Goal: Task Accomplishment & Management: Manage account settings

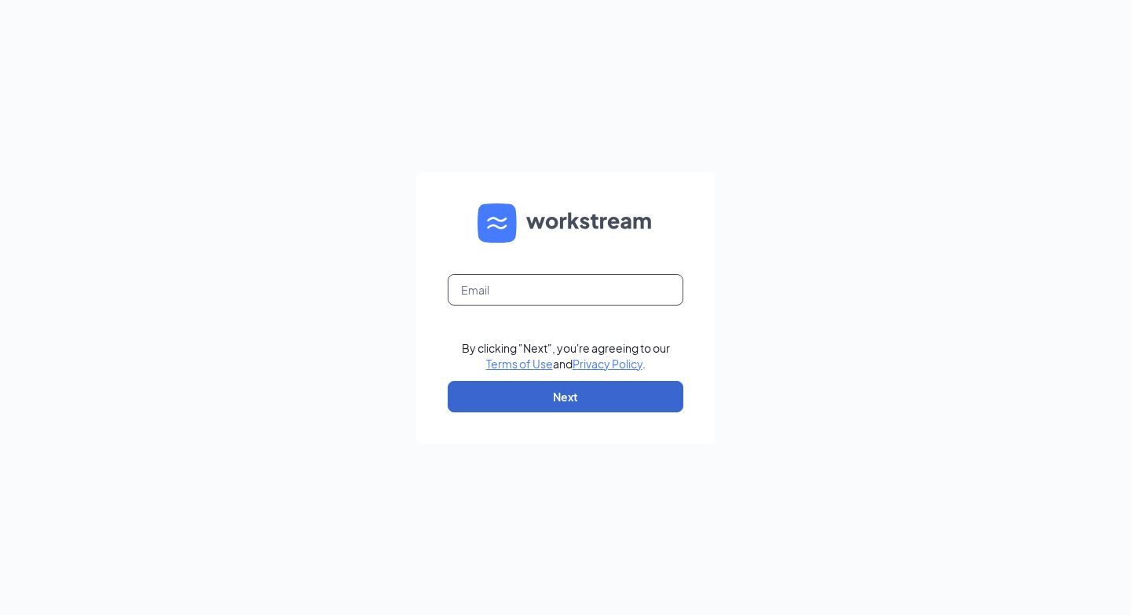
type input "dailey.alexis@ymail.com"
click at [543, 404] on button "Next" at bounding box center [566, 396] width 236 height 31
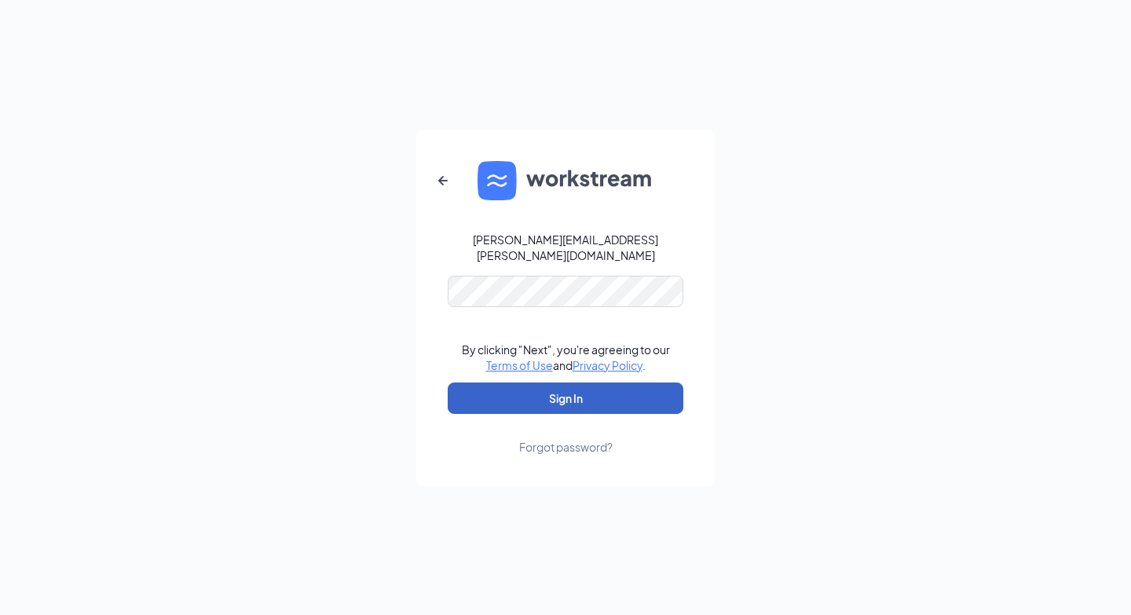
click at [552, 401] on button "Sign In" at bounding box center [566, 397] width 236 height 31
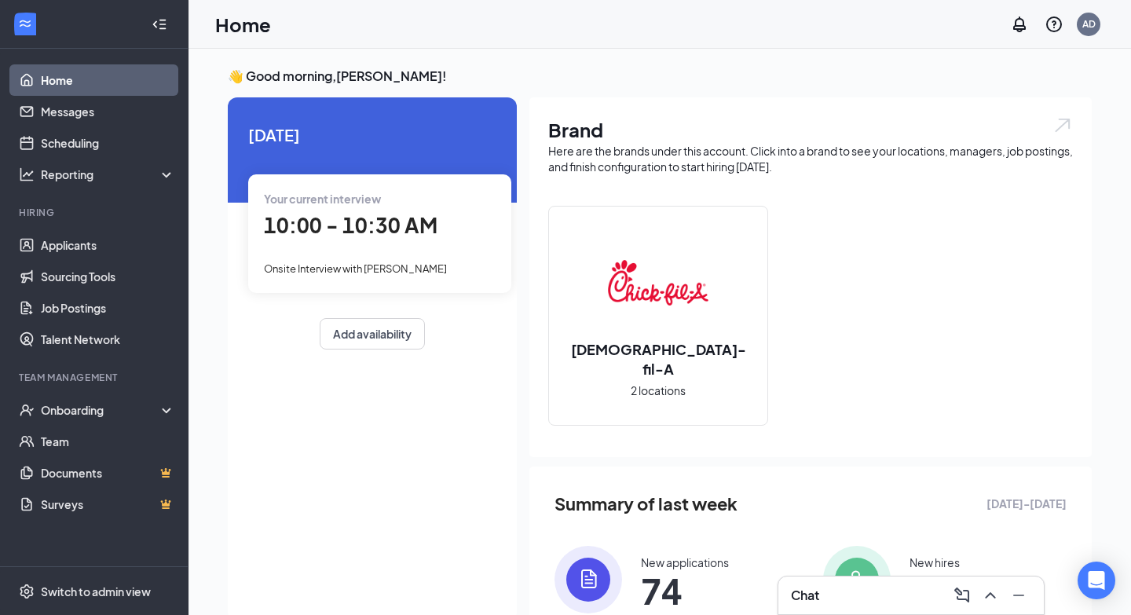
click at [435, 194] on div "Your current interview" at bounding box center [380, 198] width 232 height 17
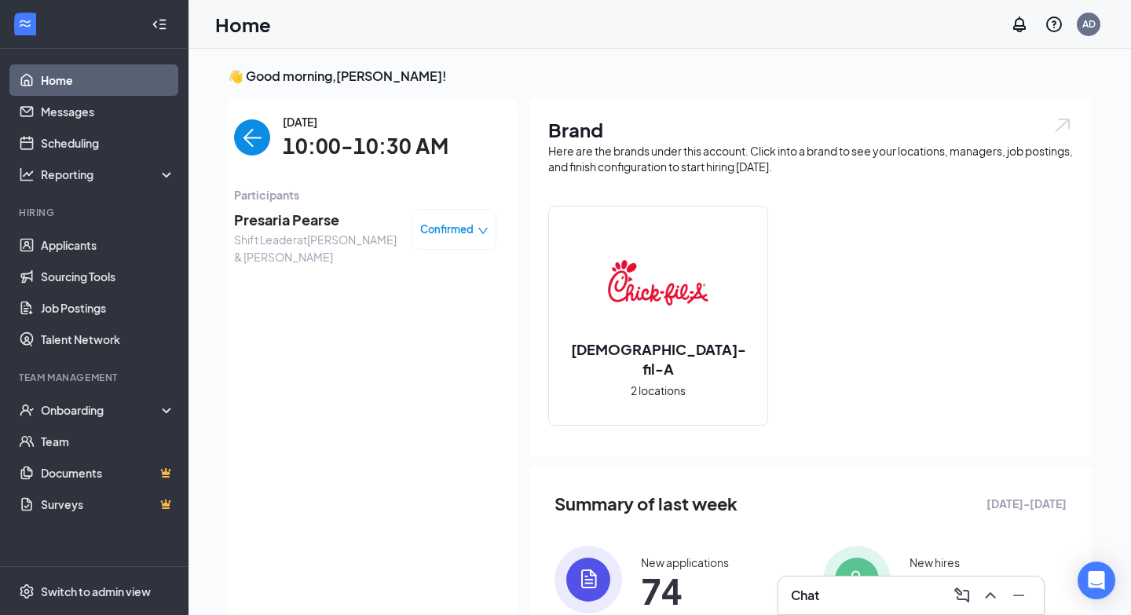
scroll to position [6, 0]
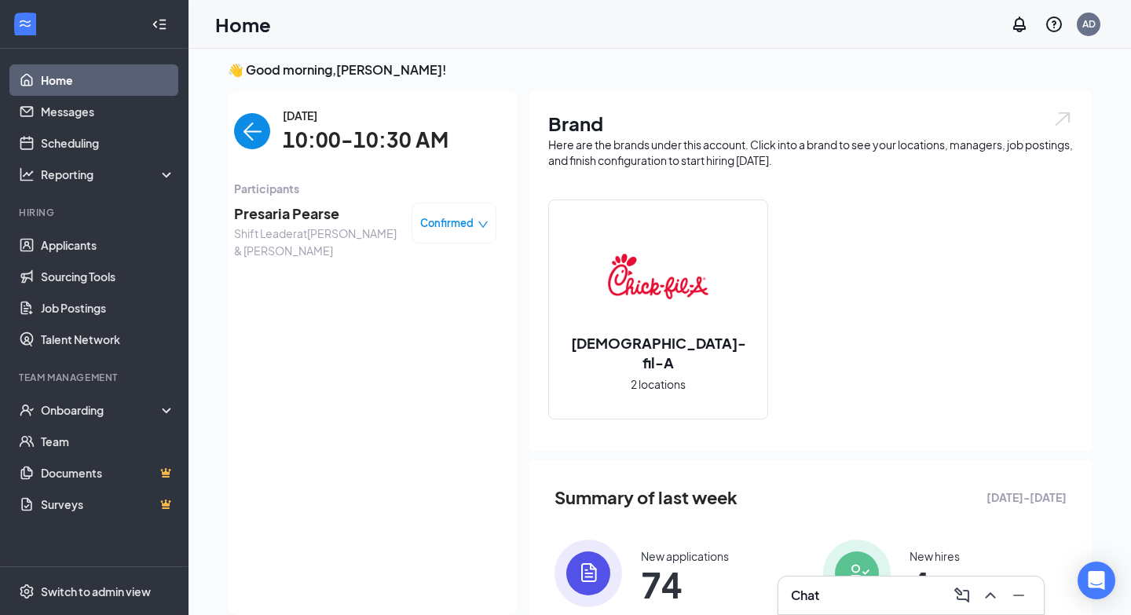
click at [296, 210] on span "Presaria Pearse" at bounding box center [316, 214] width 165 height 22
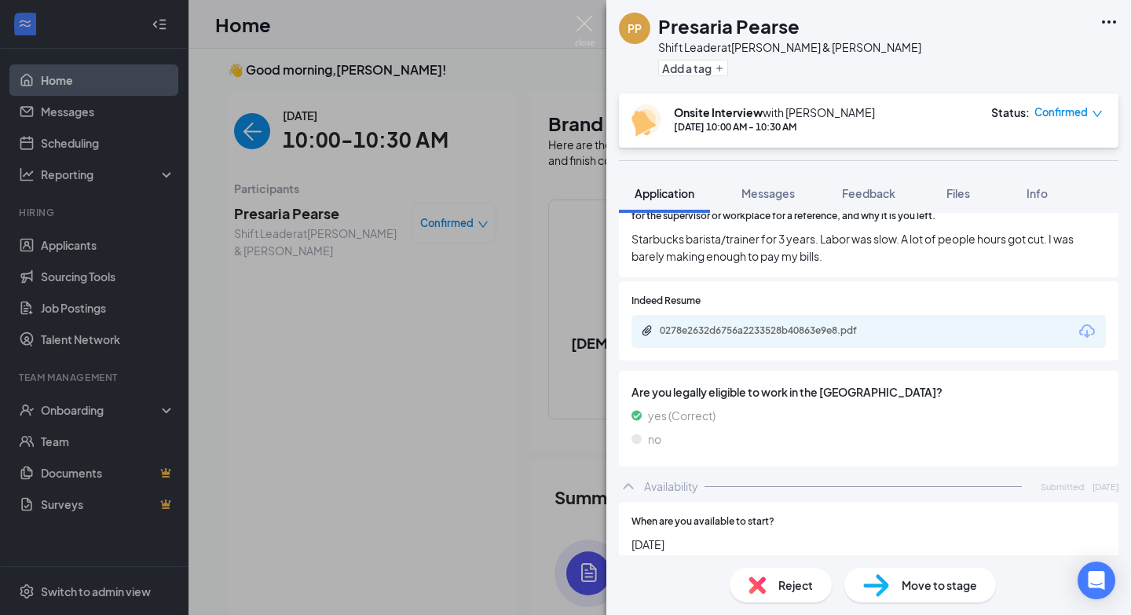
scroll to position [584, 0]
click at [675, 323] on div "0278e2632d6756a2233528b40863e9e8.pdf" at bounding box center [868, 329] width 474 height 33
click at [763, 203] on button "Messages" at bounding box center [768, 193] width 85 height 39
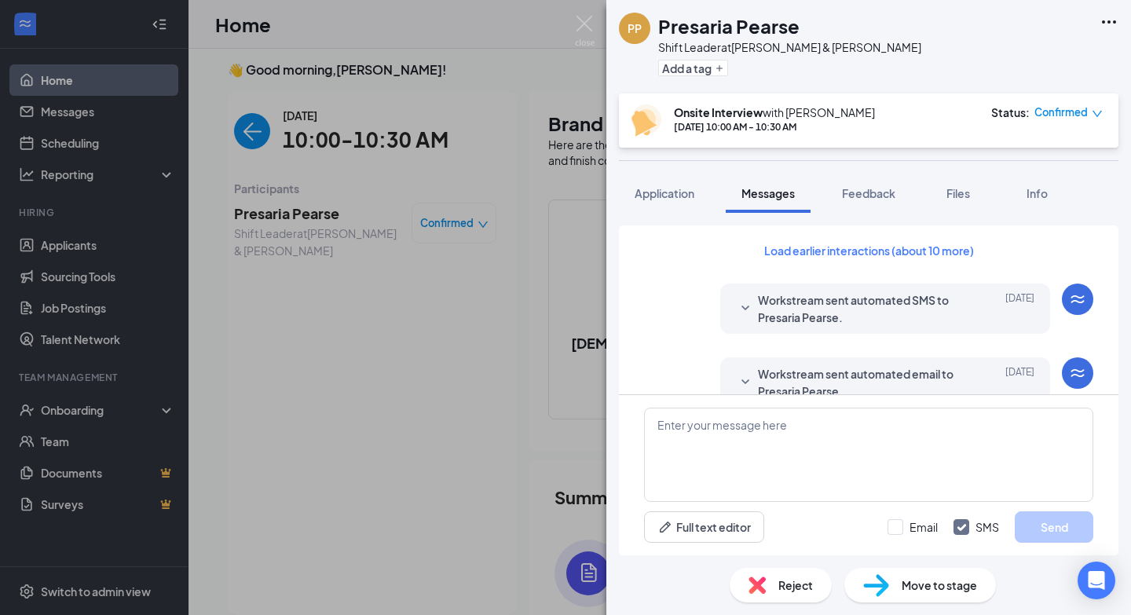
scroll to position [591, 0]
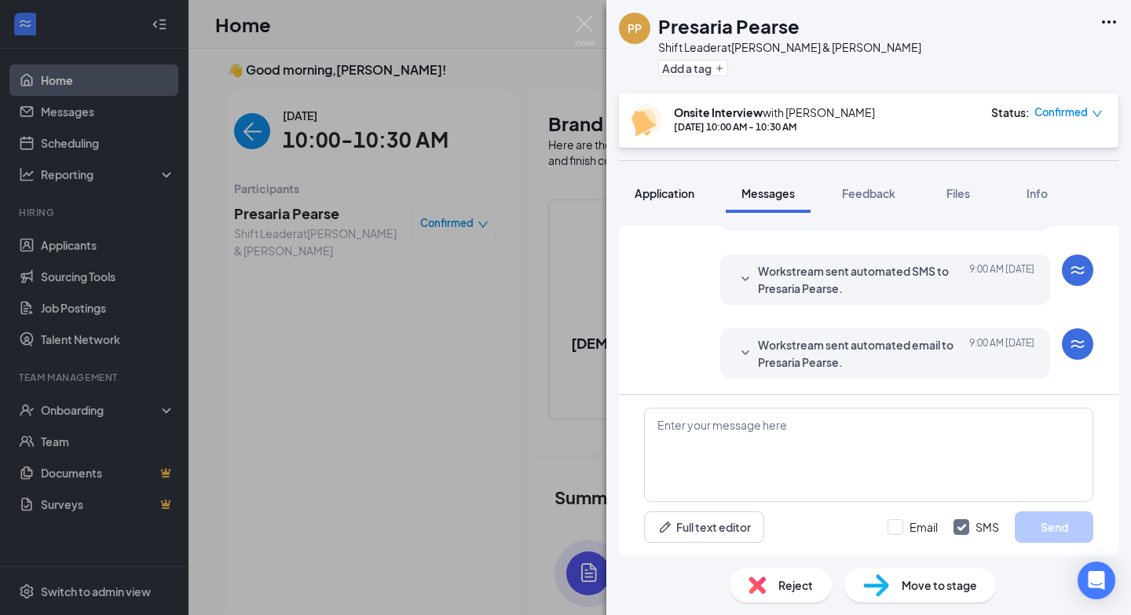
click at [683, 191] on span "Application" at bounding box center [665, 193] width 60 height 14
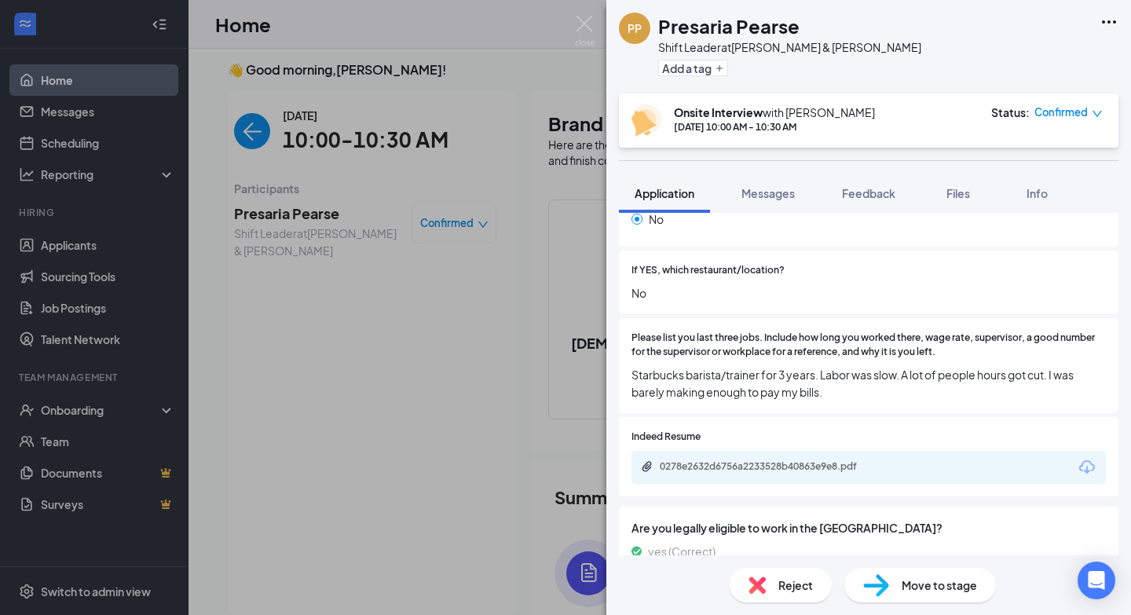
scroll to position [493, 0]
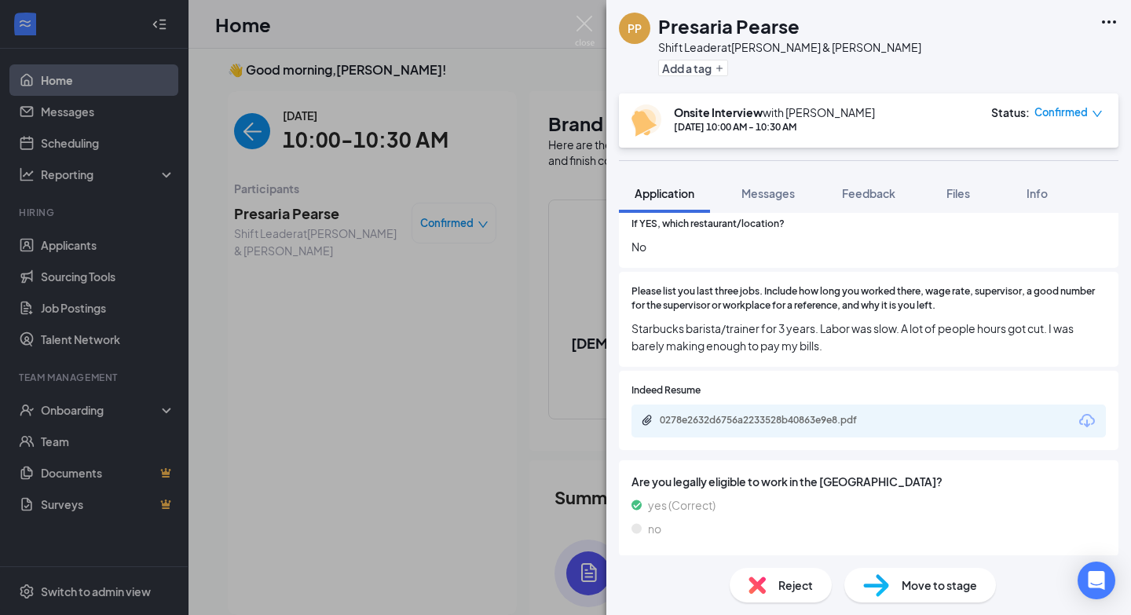
click at [793, 414] on div "0278e2632d6756a2233528b40863e9e8.pdf" at bounding box center [770, 420] width 220 height 13
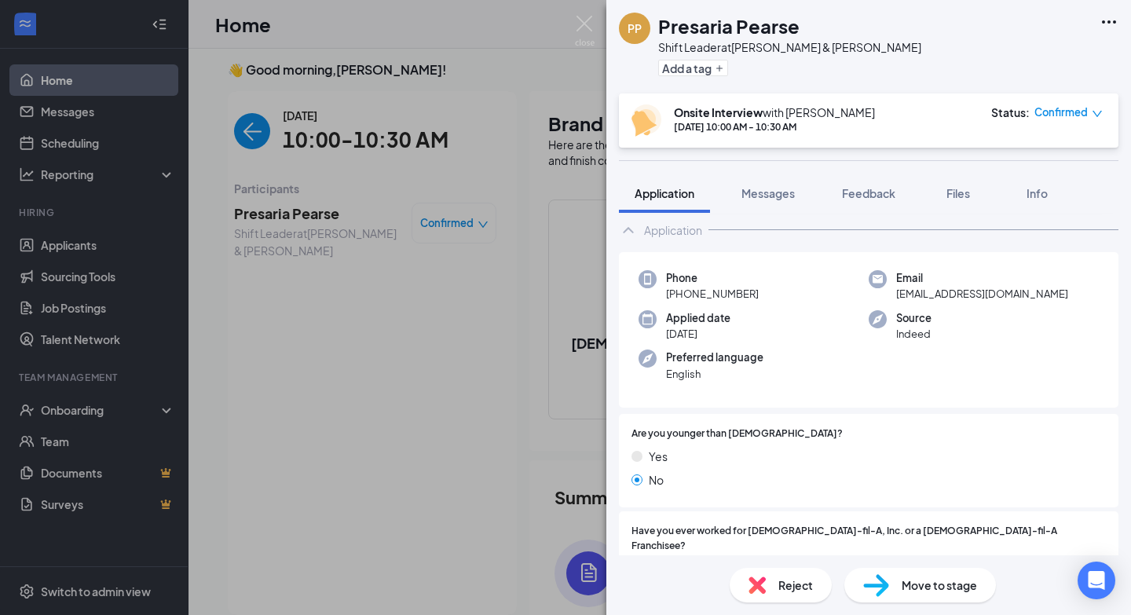
scroll to position [0, 0]
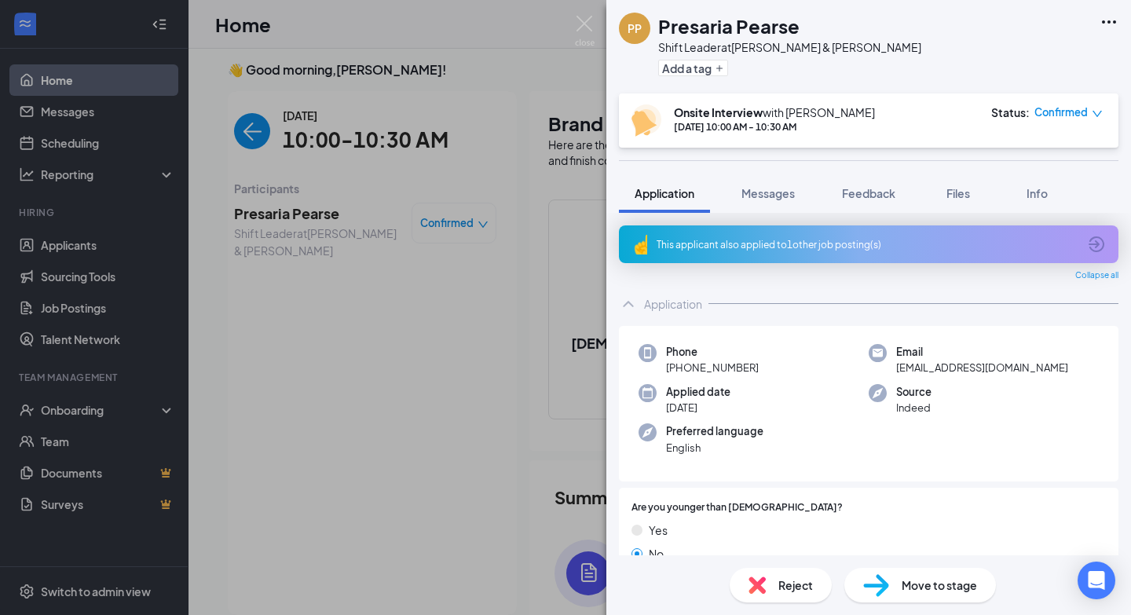
click at [445, 441] on div "PP Presaria Pearse Shift Leader at [PERSON_NAME] & [PERSON_NAME] Add a tag Onsi…" at bounding box center [565, 307] width 1131 height 615
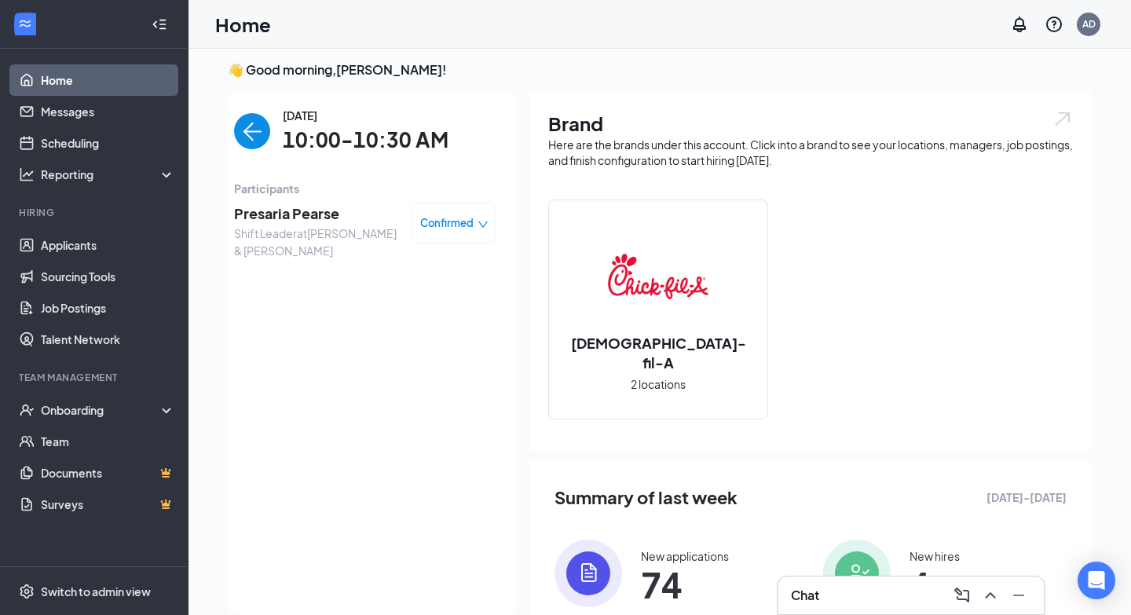
click at [318, 218] on span "Presaria Pearse" at bounding box center [316, 214] width 165 height 22
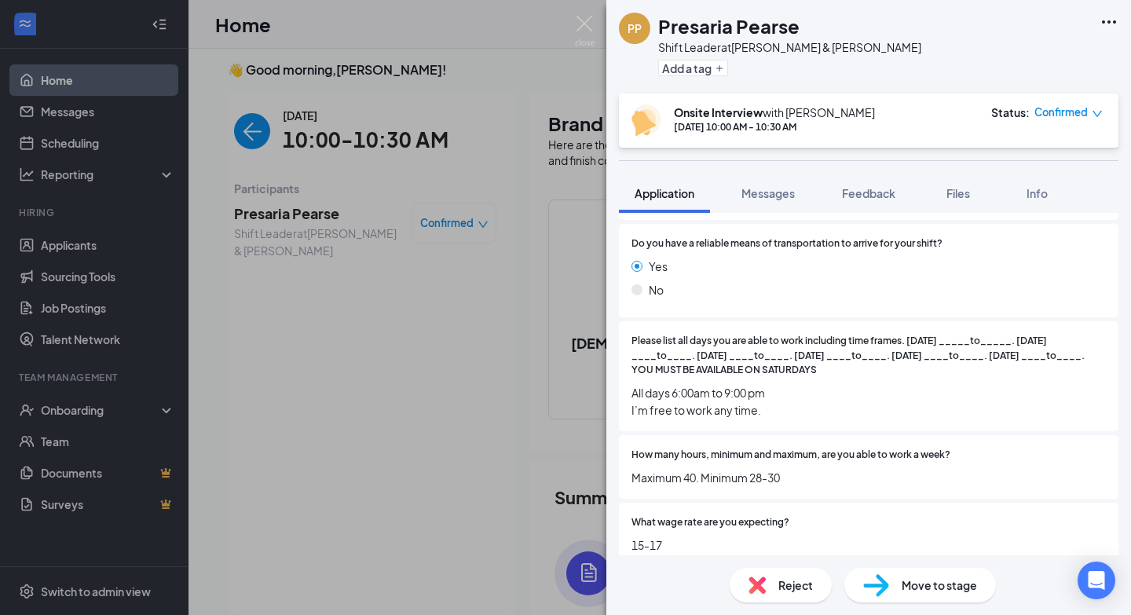
scroll to position [1044, 0]
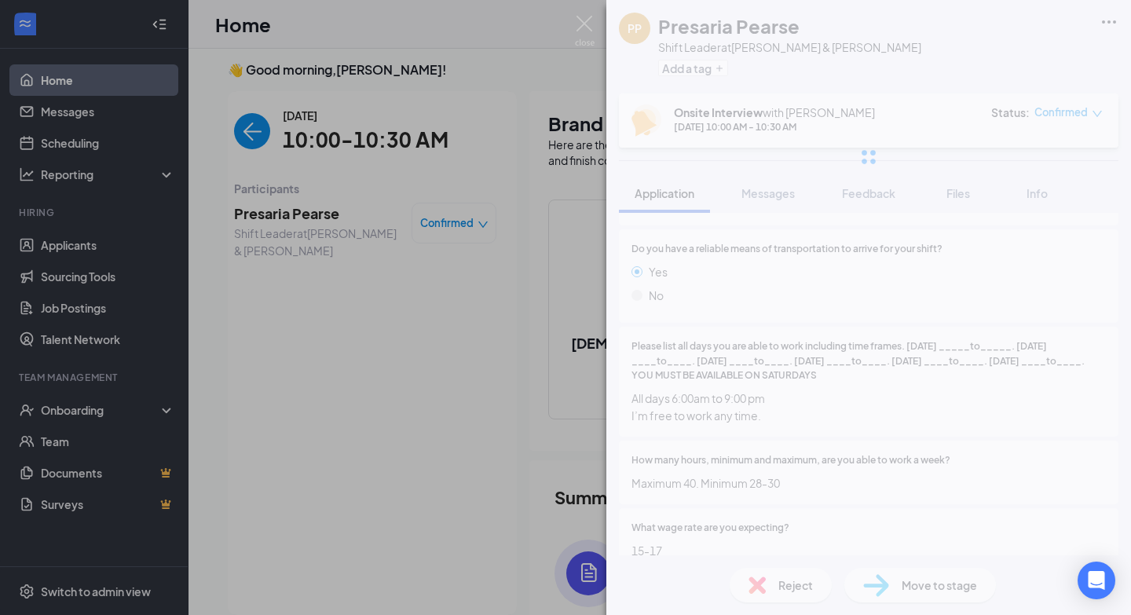
click at [583, 66] on div "PP Presaria Pearse Shift Leader at [PERSON_NAME] & [PERSON_NAME] Add a tag Onsi…" at bounding box center [565, 307] width 1131 height 615
